Goal: Transaction & Acquisition: Purchase product/service

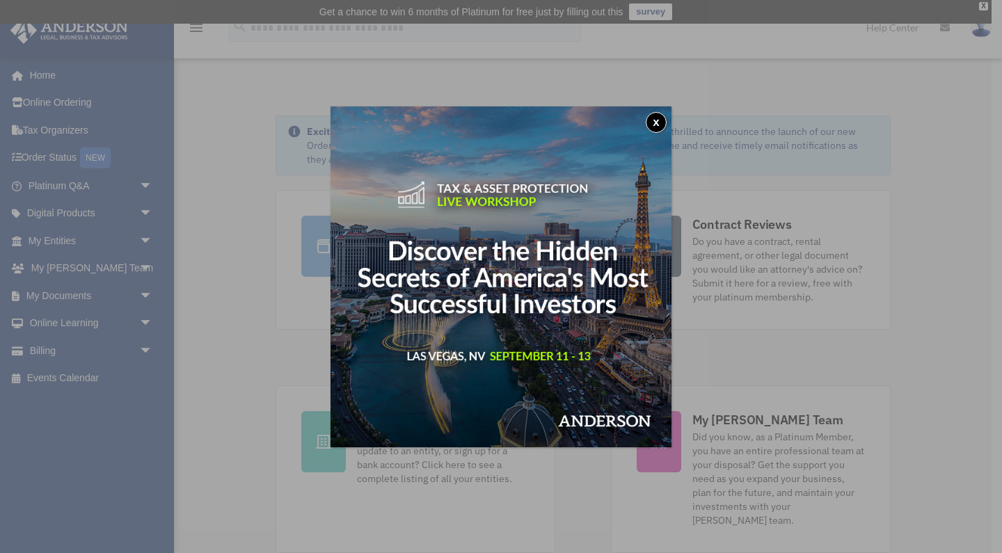
click at [654, 121] on button "x" at bounding box center [656, 122] width 21 height 21
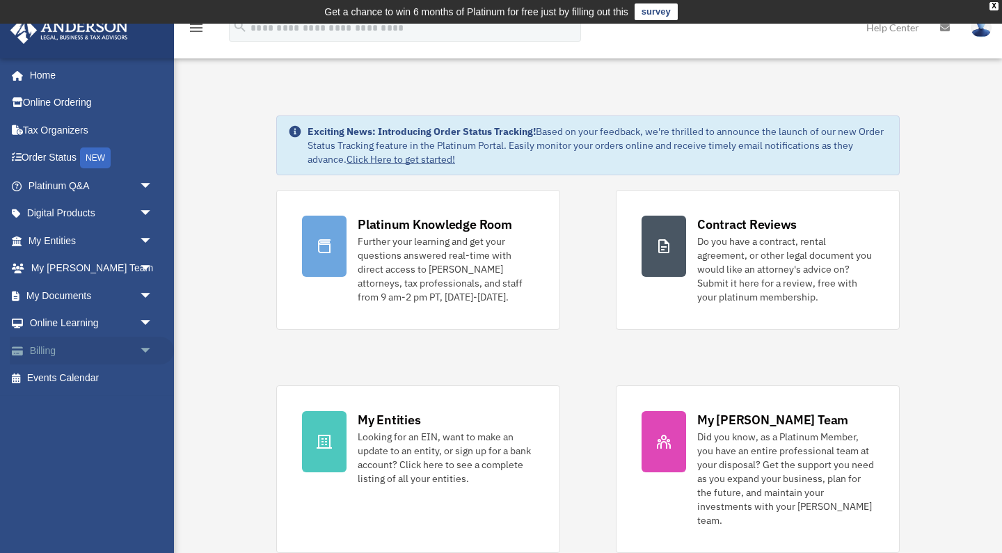
click at [63, 353] on link "Billing arrow_drop_down" at bounding box center [92, 351] width 164 height 28
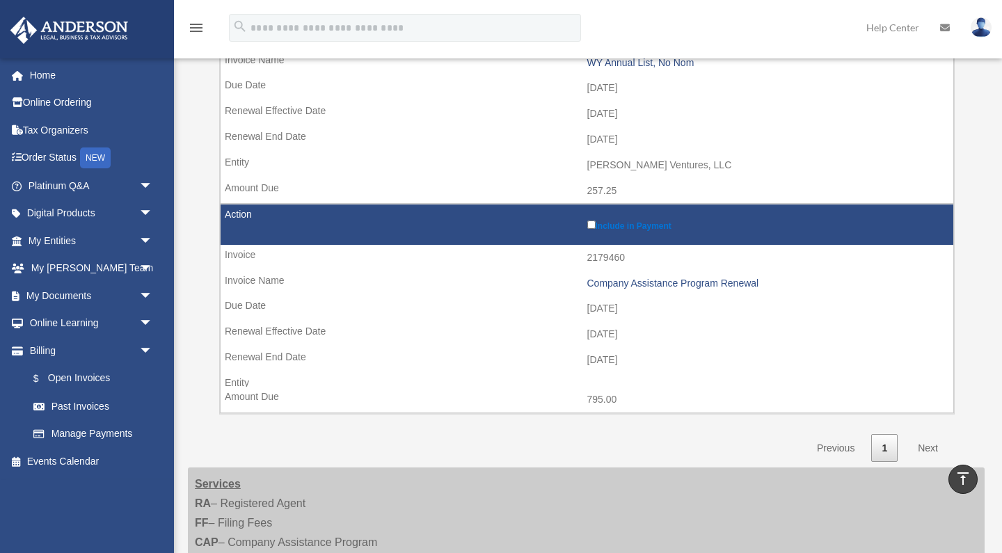
scroll to position [514, 0]
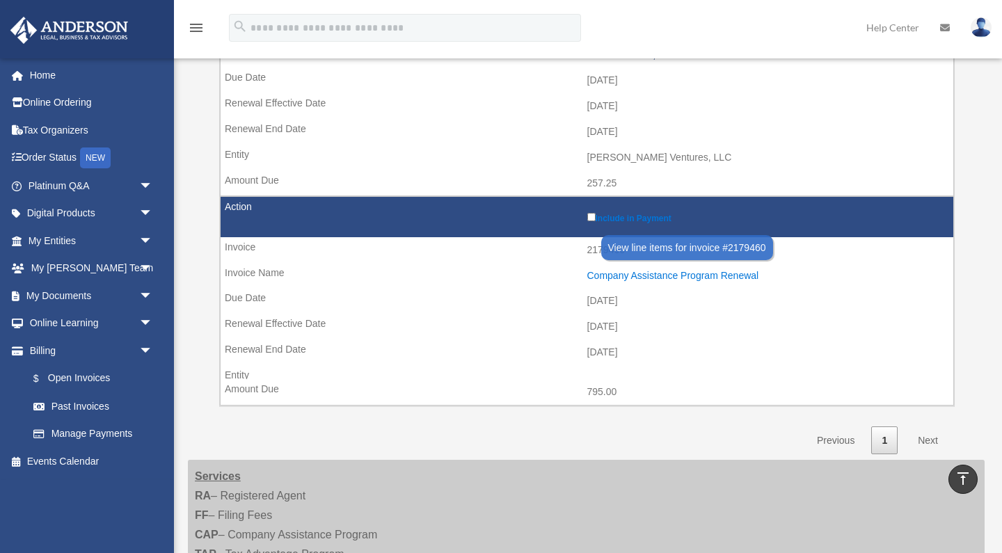
click at [642, 270] on div "Company Assistance Program Renewal" at bounding box center [767, 276] width 360 height 12
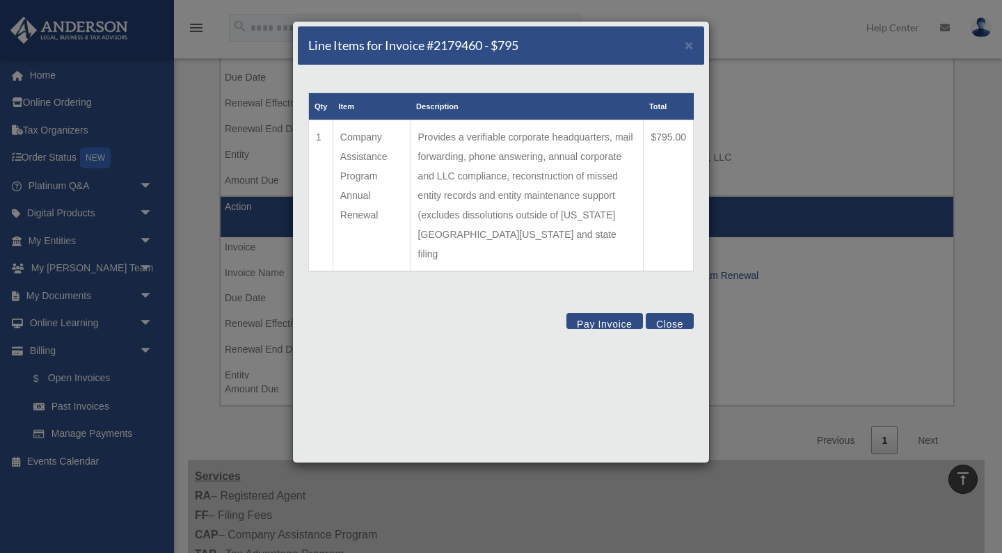
click at [464, 138] on td "Provides a verifiable corporate headquarters, mail forwarding, phone answering,…" at bounding box center [527, 196] width 233 height 152
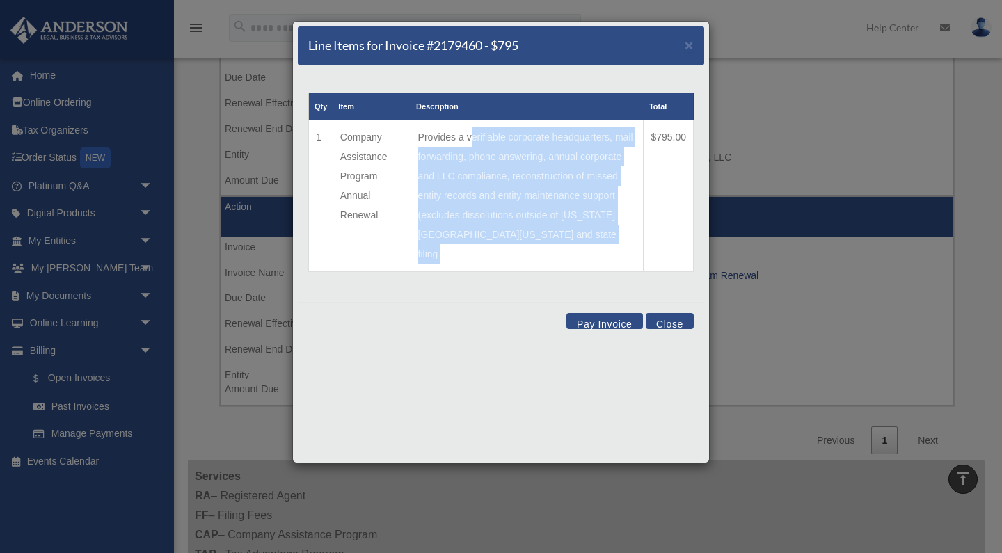
drag, startPoint x: 464, startPoint y: 138, endPoint x: 529, endPoint y: 237, distance: 118.7
click at [529, 237] on td "Provides a verifiable corporate headquarters, mail forwarding, phone answering,…" at bounding box center [527, 196] width 233 height 152
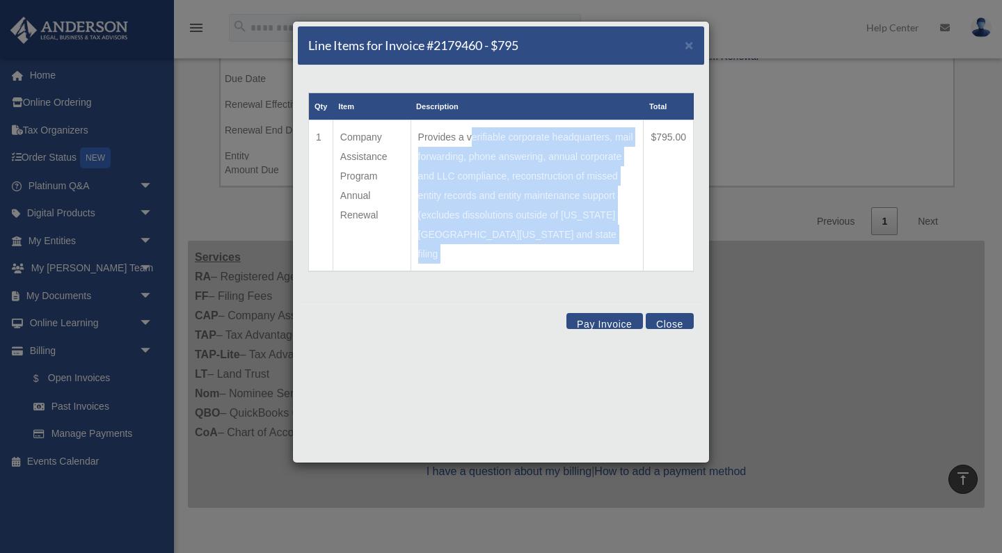
scroll to position [796, 0]
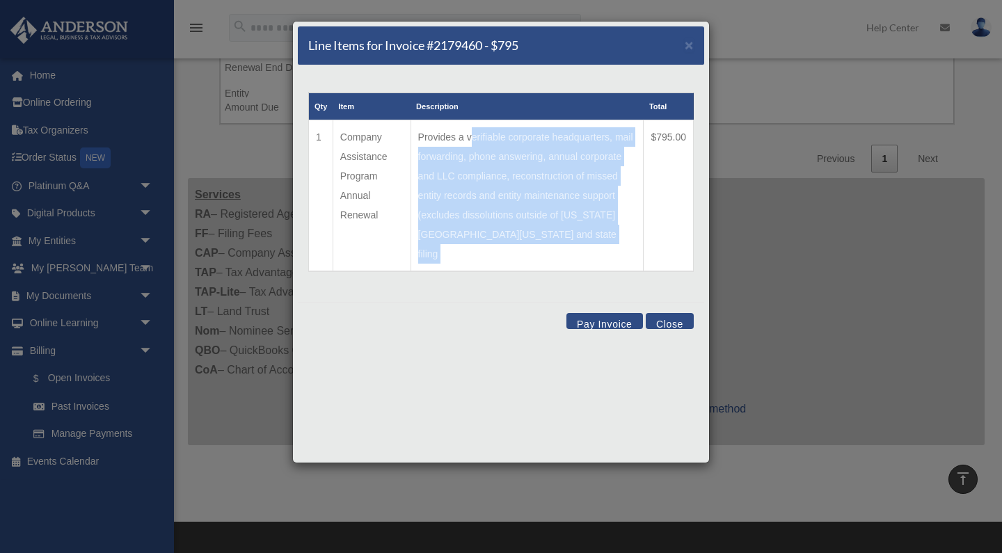
click at [672, 313] on button "Close" at bounding box center [670, 321] width 48 height 16
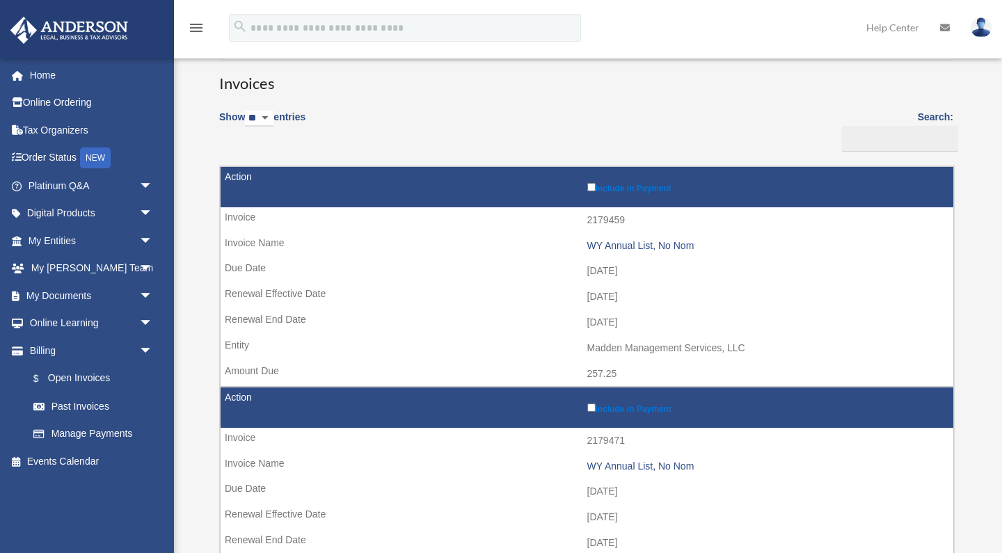
scroll to position [105, 0]
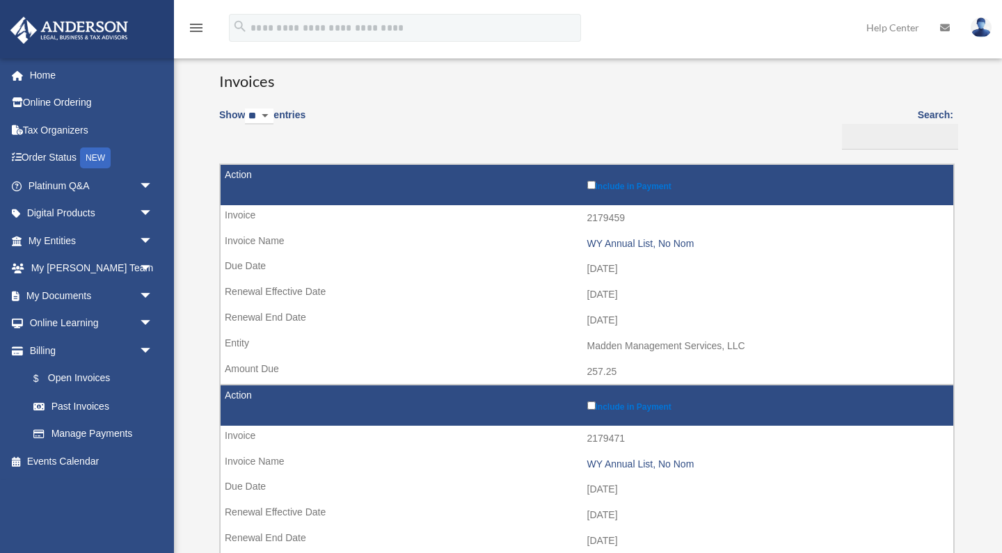
click at [588, 189] on label "Include in Payment" at bounding box center [767, 184] width 360 height 13
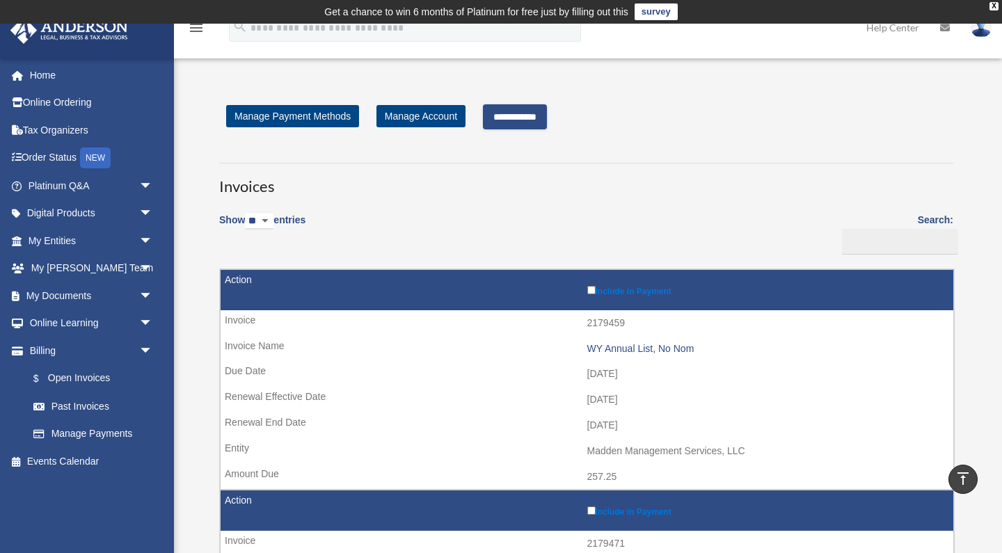
scroll to position [0, 0]
click at [528, 122] on input "**********" at bounding box center [515, 116] width 64 height 25
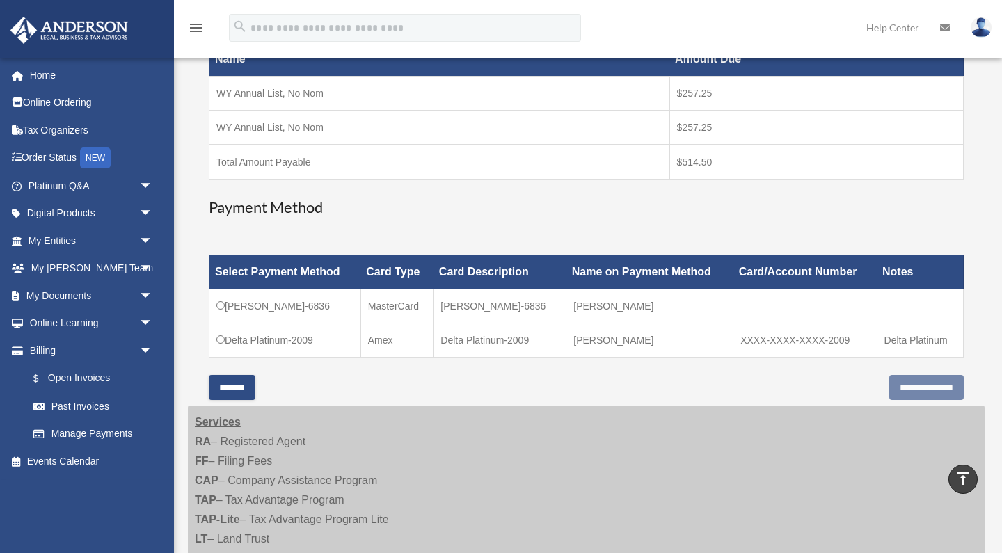
scroll to position [267, 0]
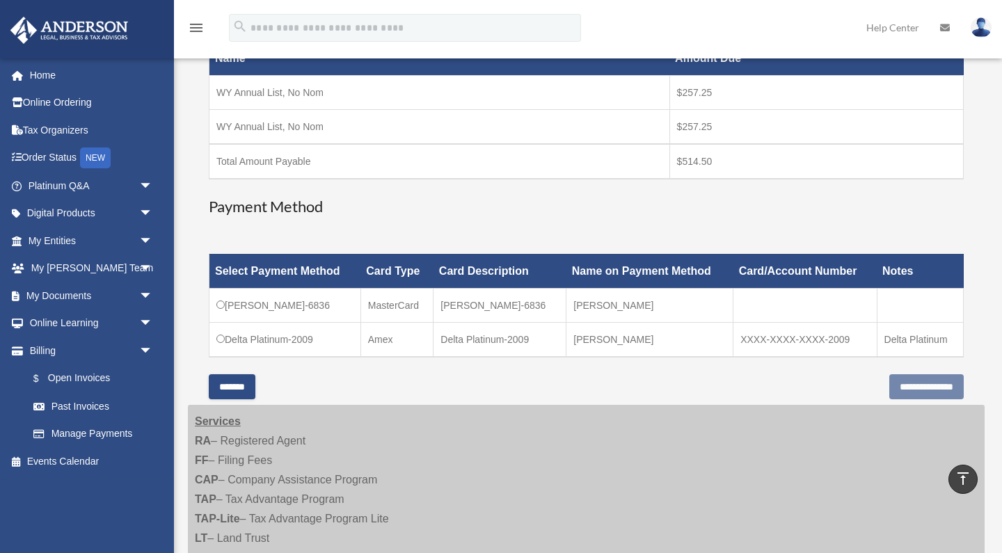
click at [531, 303] on td "[PERSON_NAME]-6836" at bounding box center [500, 305] width 133 height 34
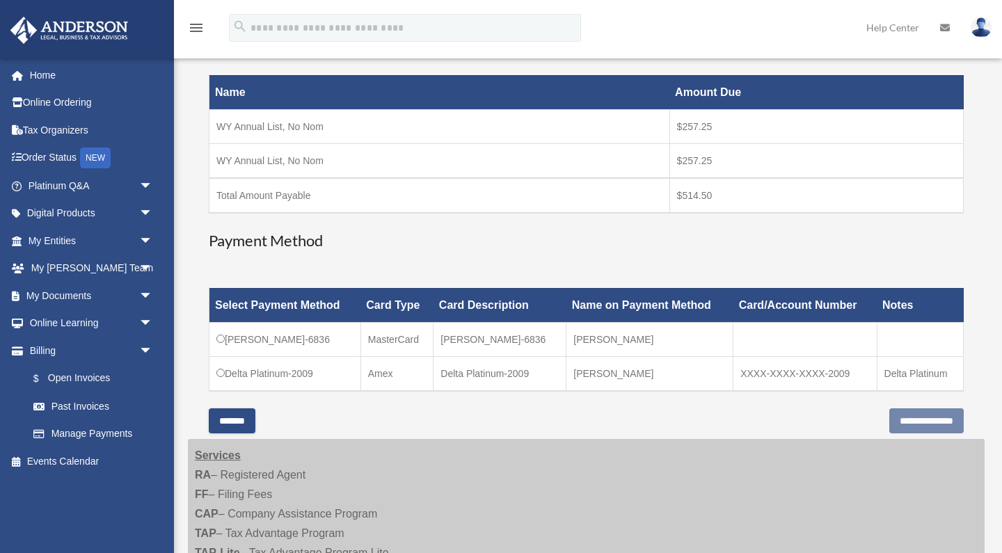
scroll to position [233, 0]
click at [486, 339] on td "[PERSON_NAME]-6836" at bounding box center [500, 339] width 133 height 34
click at [928, 418] on input "**********" at bounding box center [926, 421] width 74 height 25
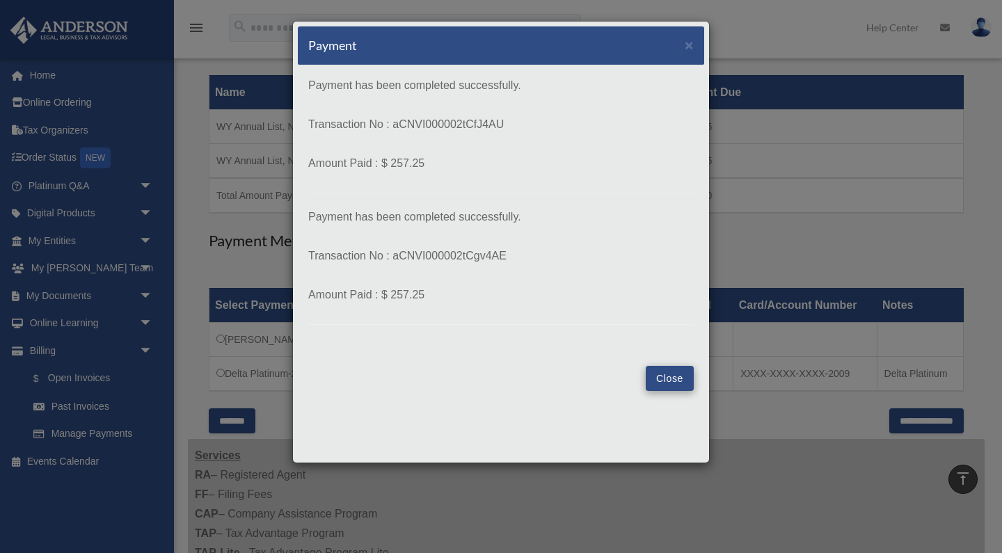
click at [654, 375] on button "Close" at bounding box center [670, 378] width 48 height 25
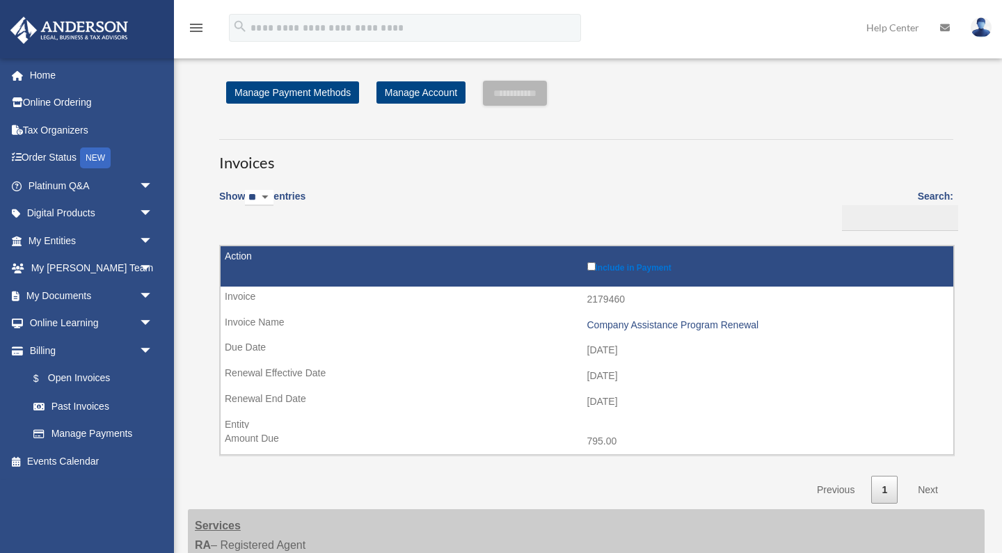
scroll to position [233, 0]
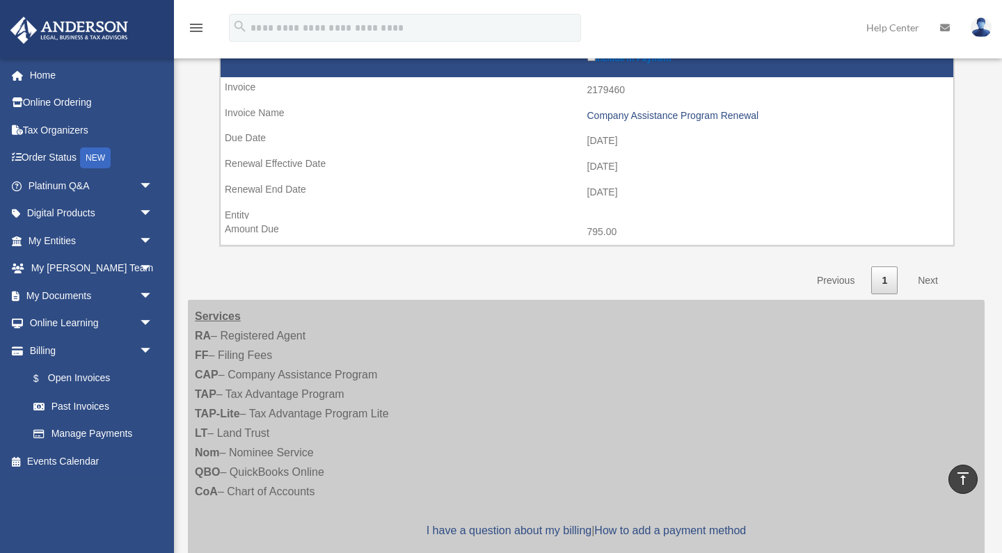
drag, startPoint x: 785, startPoint y: 110, endPoint x: 582, endPoint y: 109, distance: 203.2
click at [582, 109] on td "Company Assistance Program Renewal" at bounding box center [587, 116] width 733 height 26
copy div "Company Assistance Program Renewal"
click at [97, 266] on link "My Anderson Team arrow_drop_down" at bounding box center [92, 269] width 164 height 28
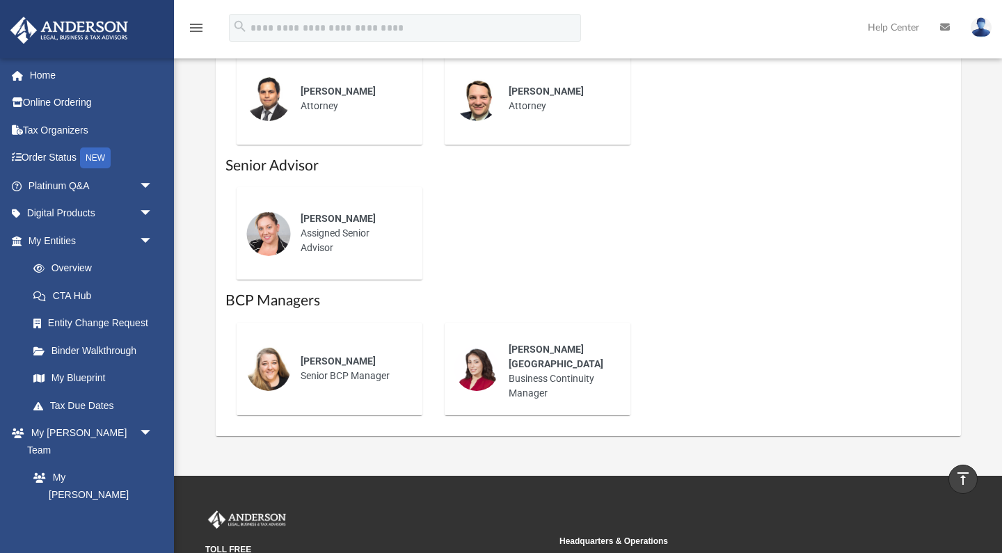
scroll to position [898, 0]
